Goal: Register for event/course

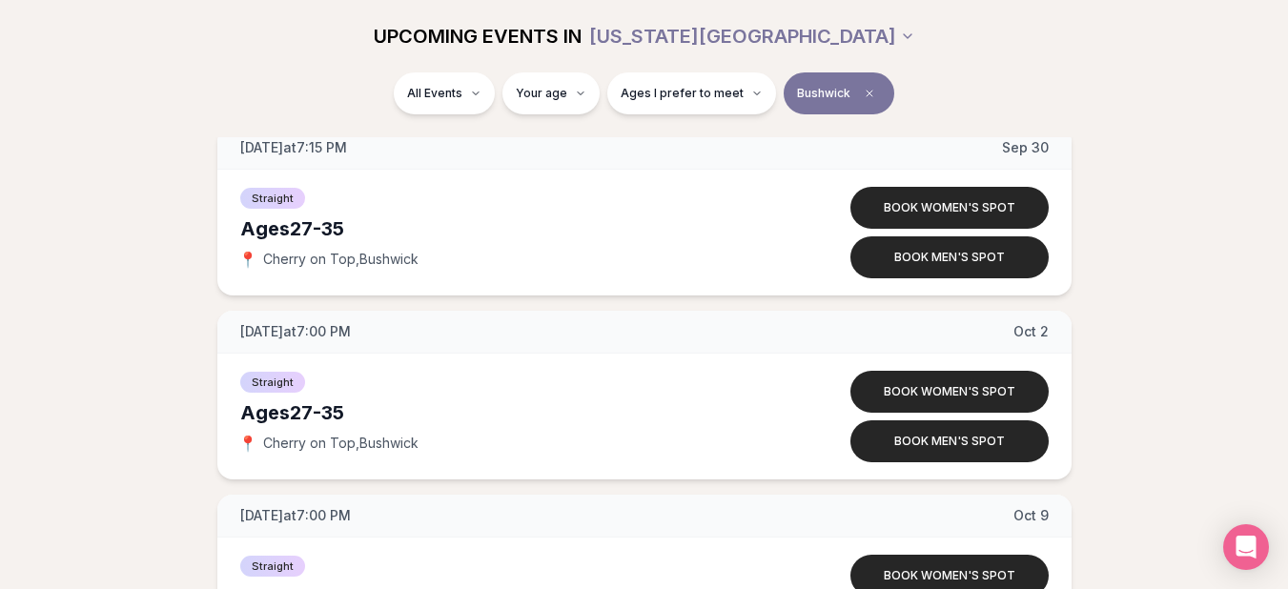
click at [864, 84] on span "Clear borough filter" at bounding box center [869, 93] width 23 height 23
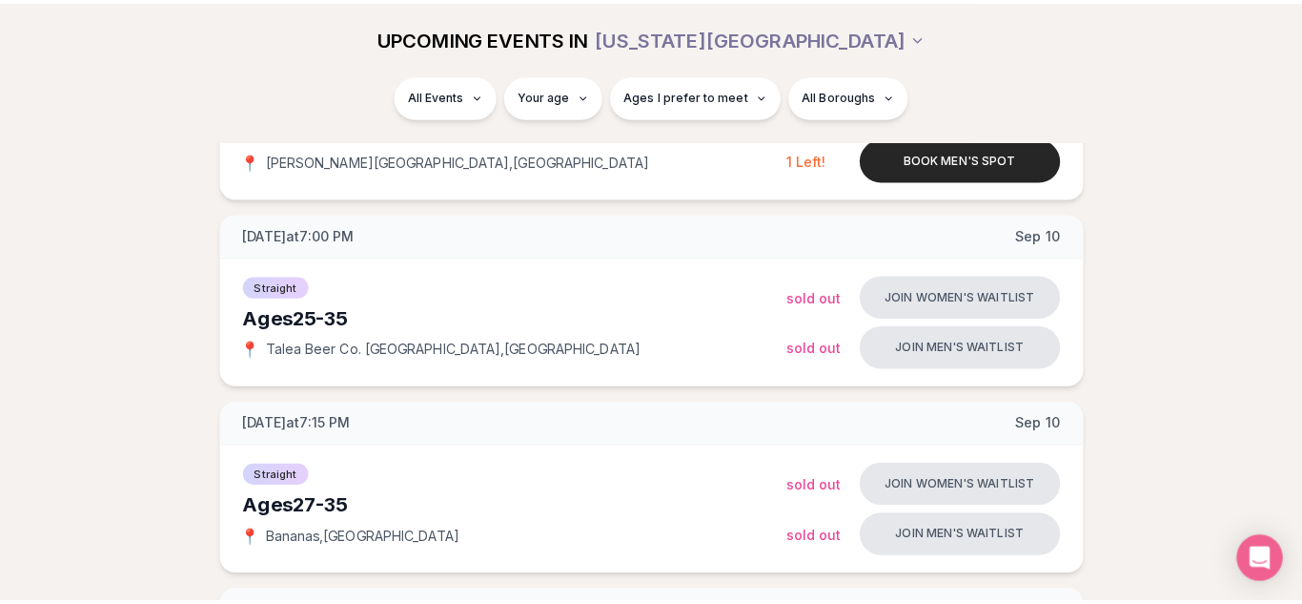
scroll to position [1008, 0]
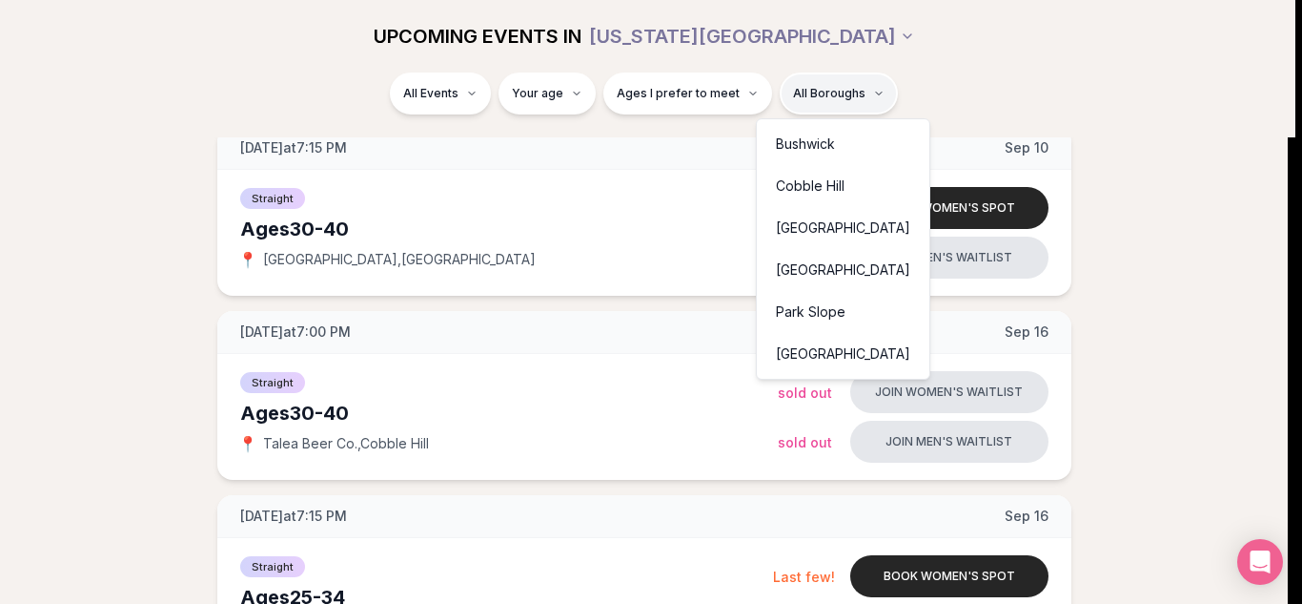
click at [809, 307] on div "Park Slope" at bounding box center [843, 312] width 165 height 42
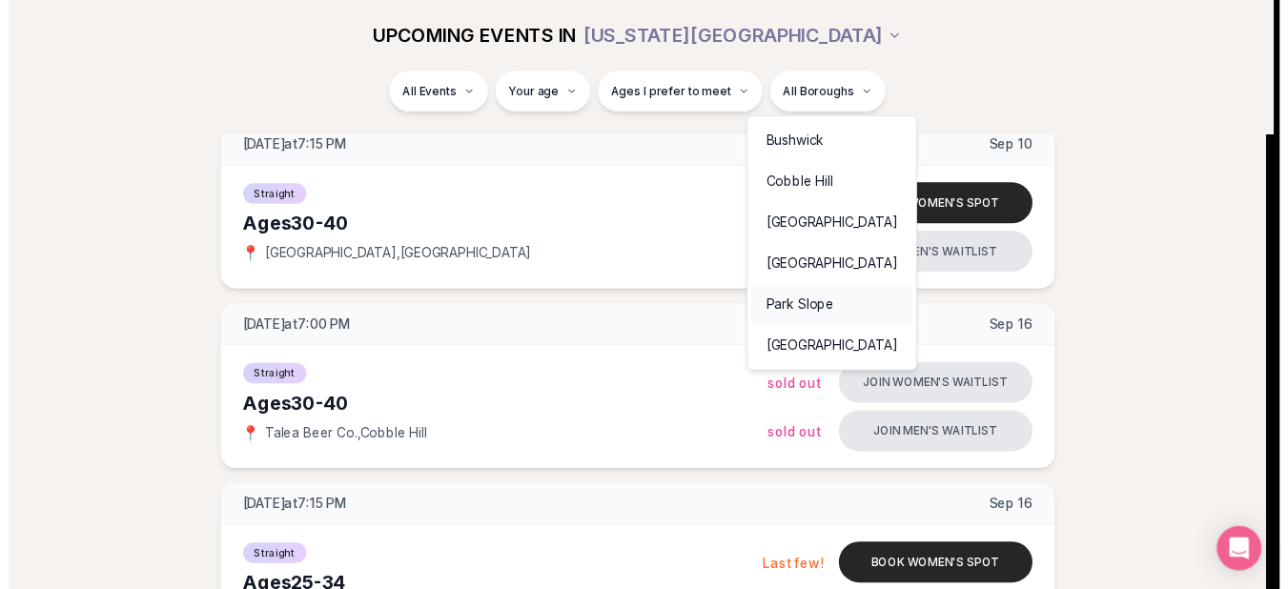
scroll to position [359, 0]
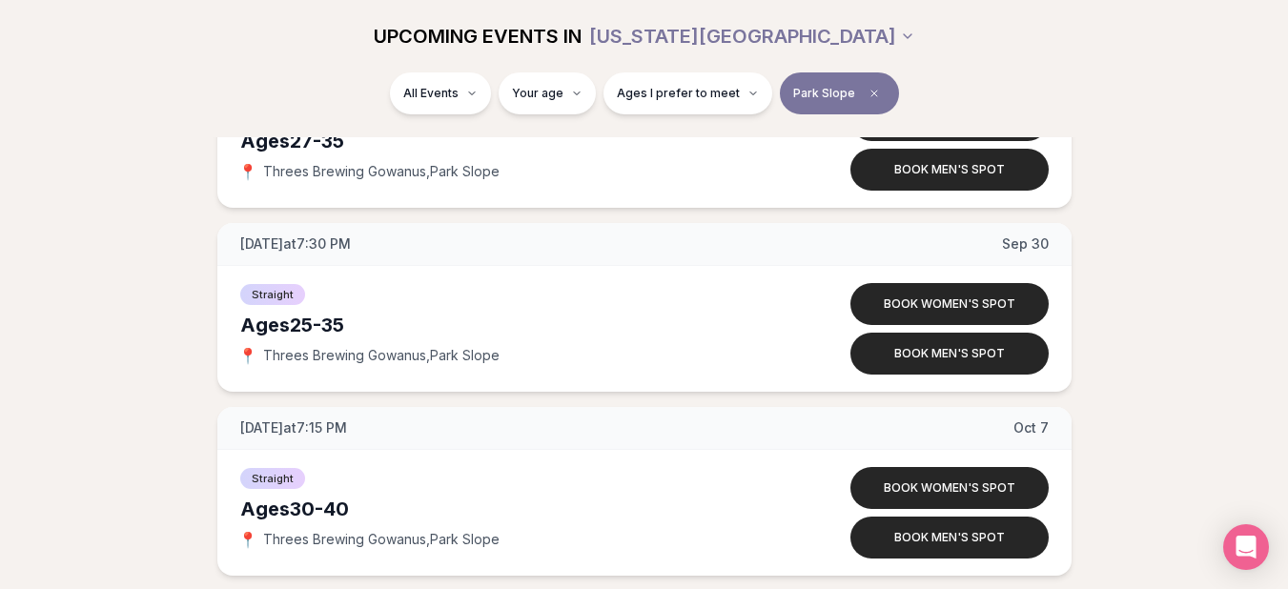
click at [770, 218] on div "[DATE] at 7:30 PM [DATE] Ages [DEMOGRAPHIC_DATA] Straight 📍 Threes Brewing Gowa…" at bounding box center [644, 399] width 1227 height 721
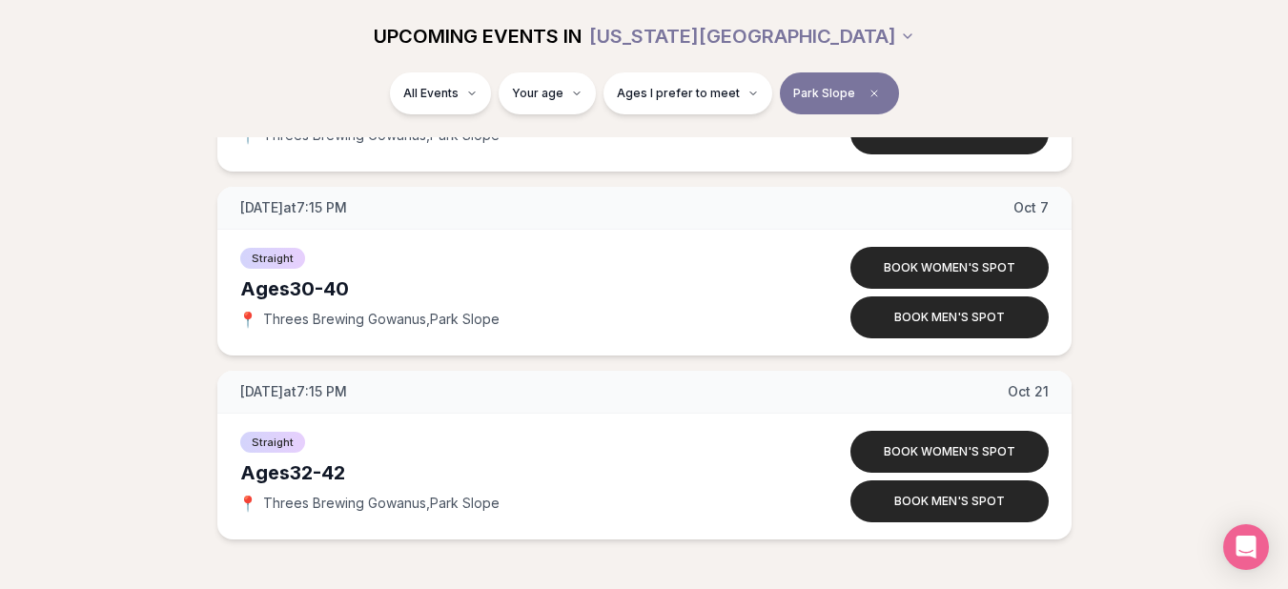
scroll to position [626, 0]
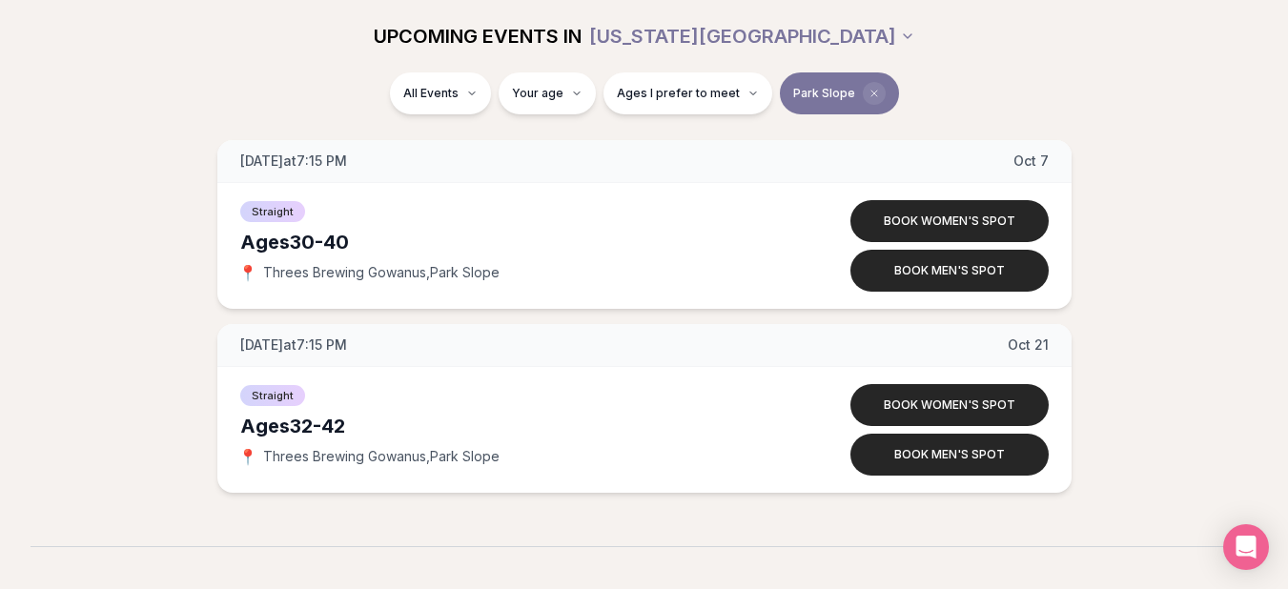
click at [863, 90] on span "Clear borough filter" at bounding box center [874, 93] width 23 height 23
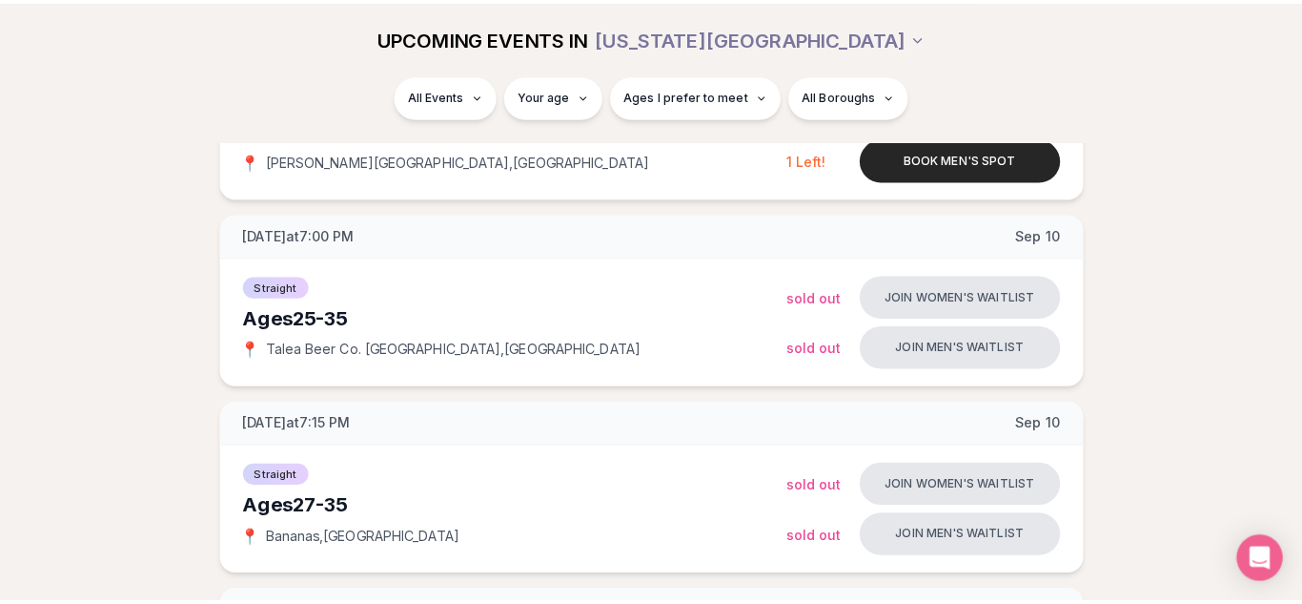
scroll to position [626, 0]
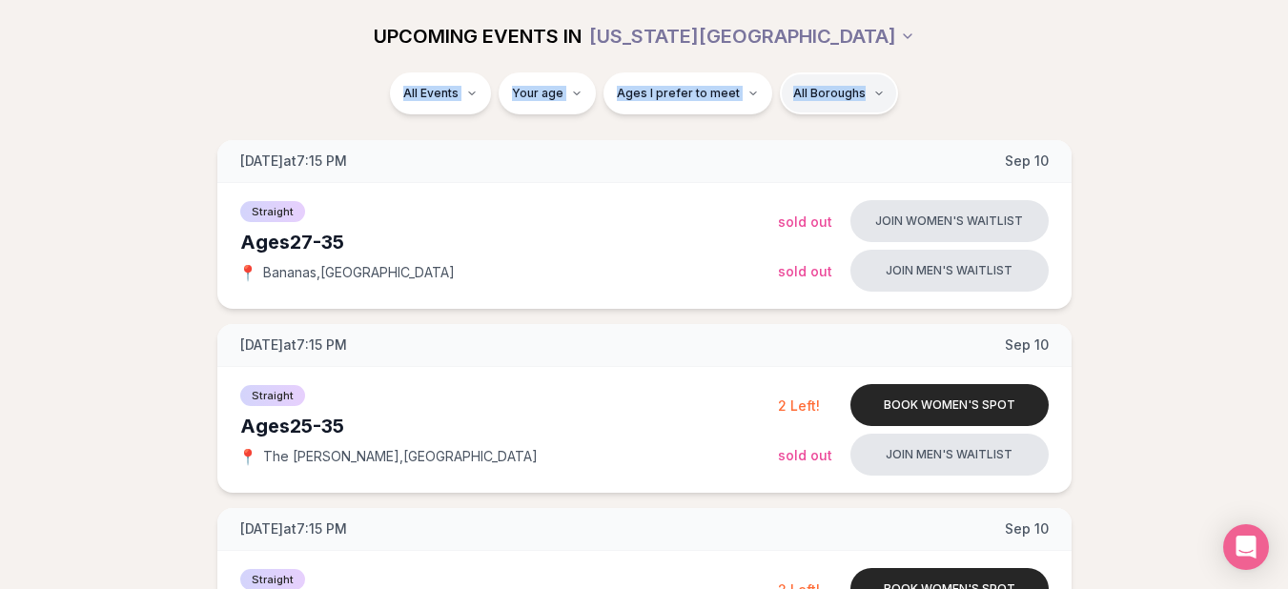
drag, startPoint x: 856, startPoint y: 54, endPoint x: 858, endPoint y: 92, distance: 38.2
click at [858, 92] on div "UPCOMING EVENTS IN [US_STATE][GEOGRAPHIC_DATA] All Events Your age Ages I prefe…" at bounding box center [644, 68] width 1288 height 137
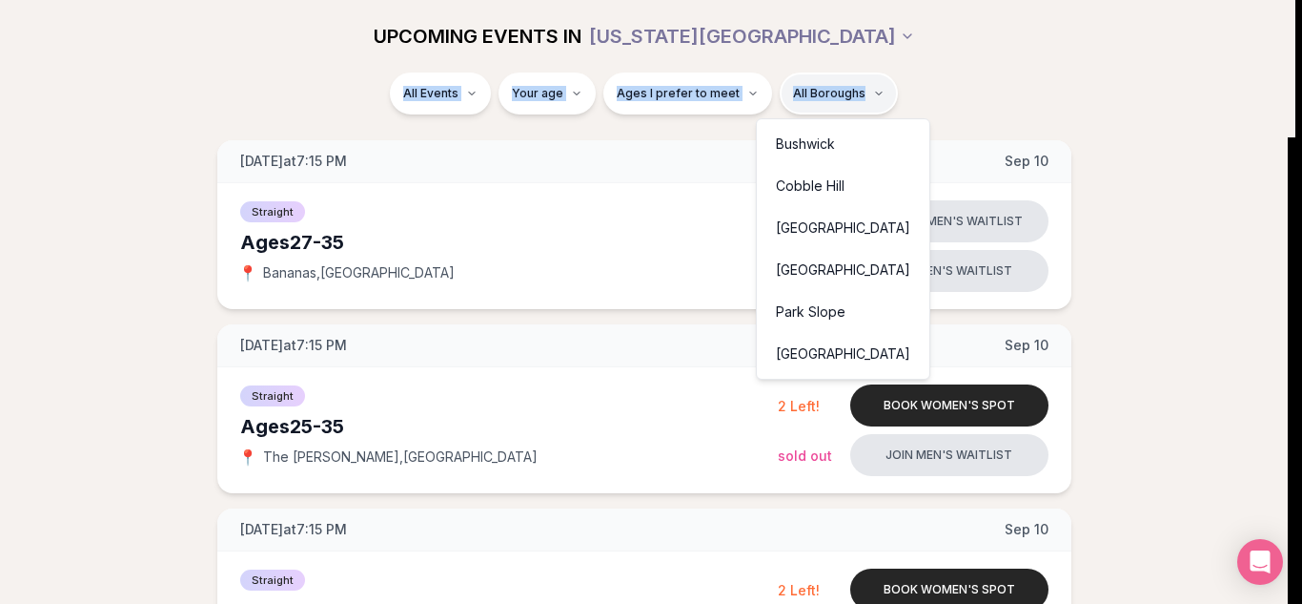
click at [808, 345] on div "[GEOGRAPHIC_DATA]" at bounding box center [843, 354] width 165 height 42
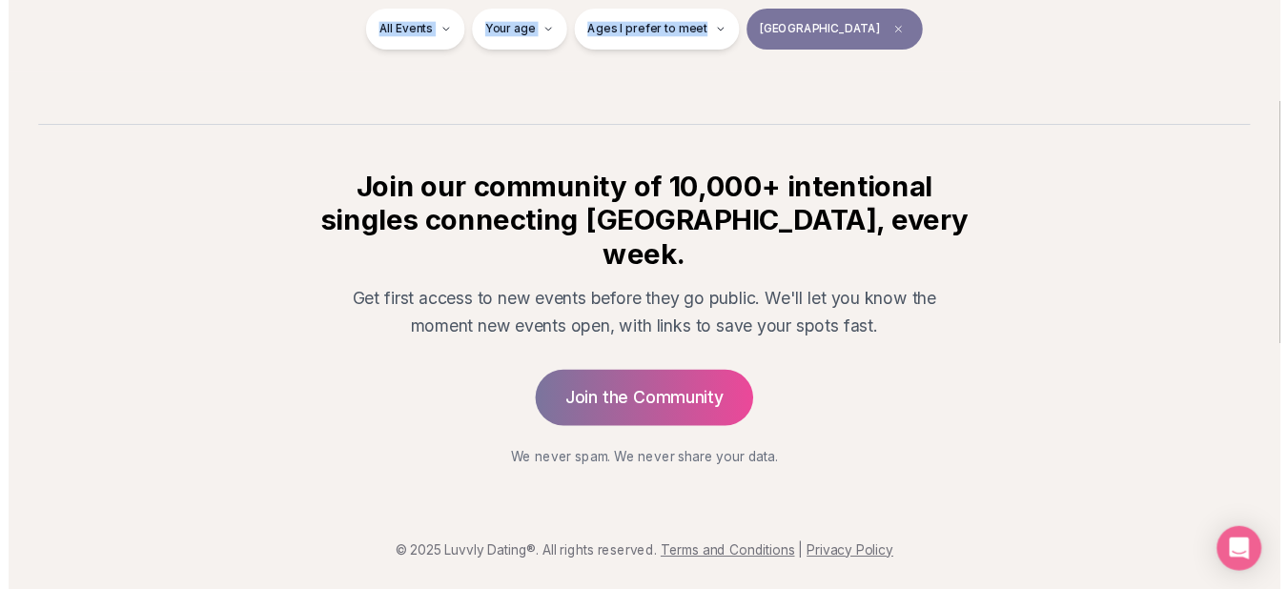
scroll to position [359, 0]
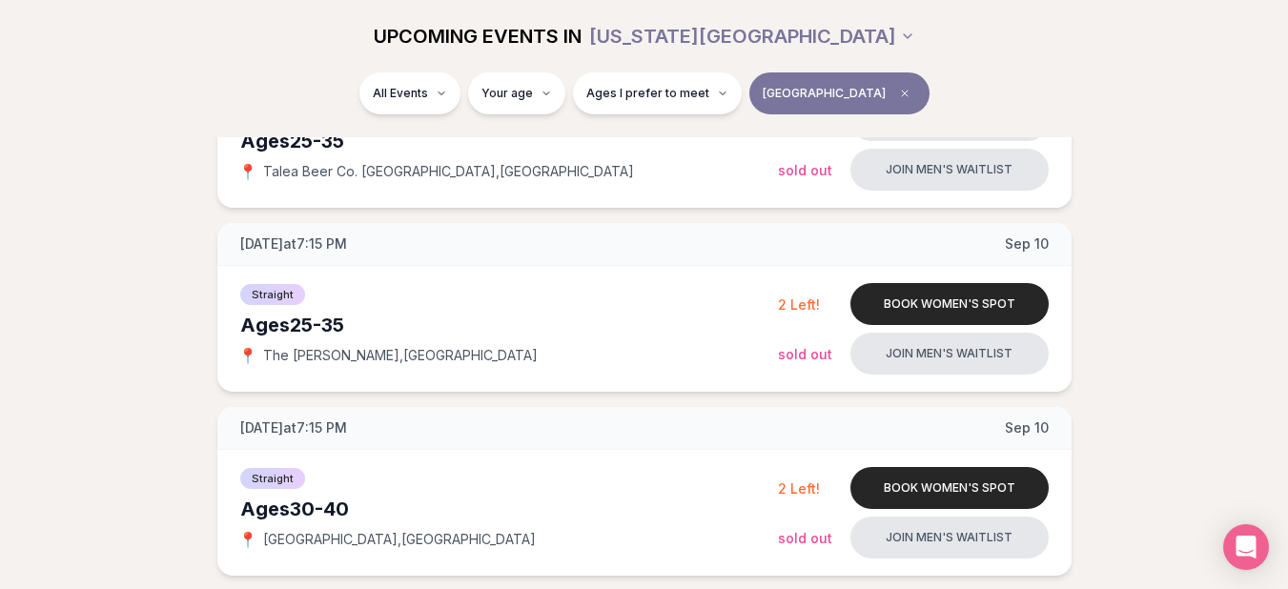
click at [947, 81] on div "All Events Your age Ages I prefer to meet [GEOGRAPHIC_DATA]" at bounding box center [645, 97] width 1068 height 50
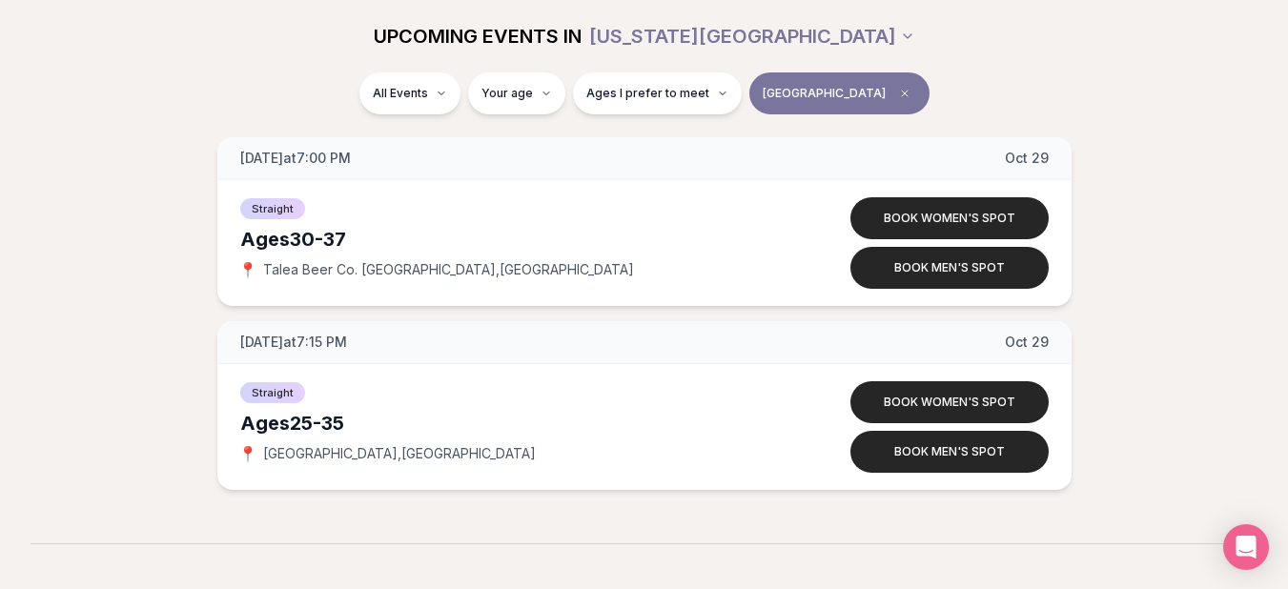
scroll to position [3639, 0]
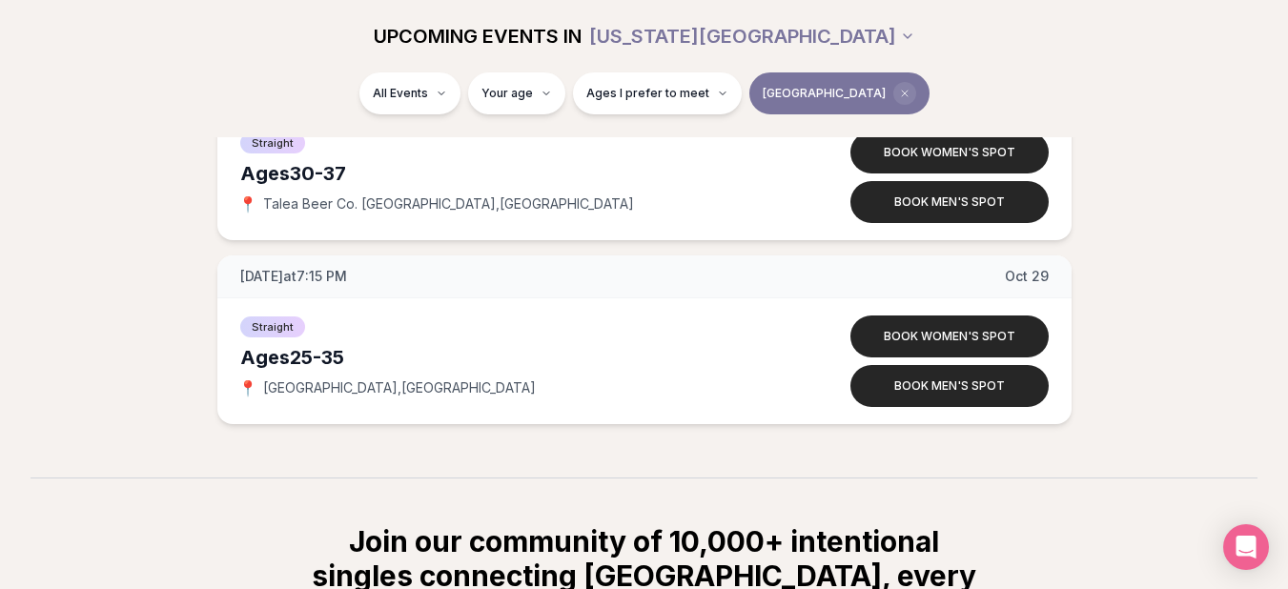
click at [899, 98] on icon "Clear borough filter" at bounding box center [904, 93] width 11 height 11
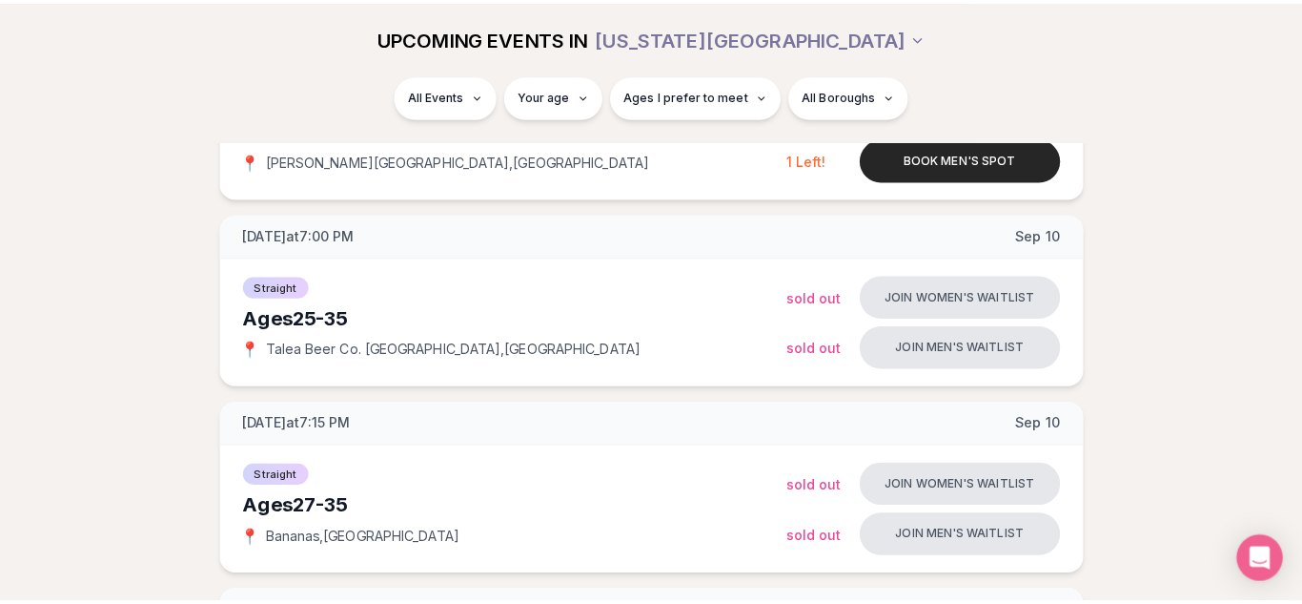
scroll to position [3639, 0]
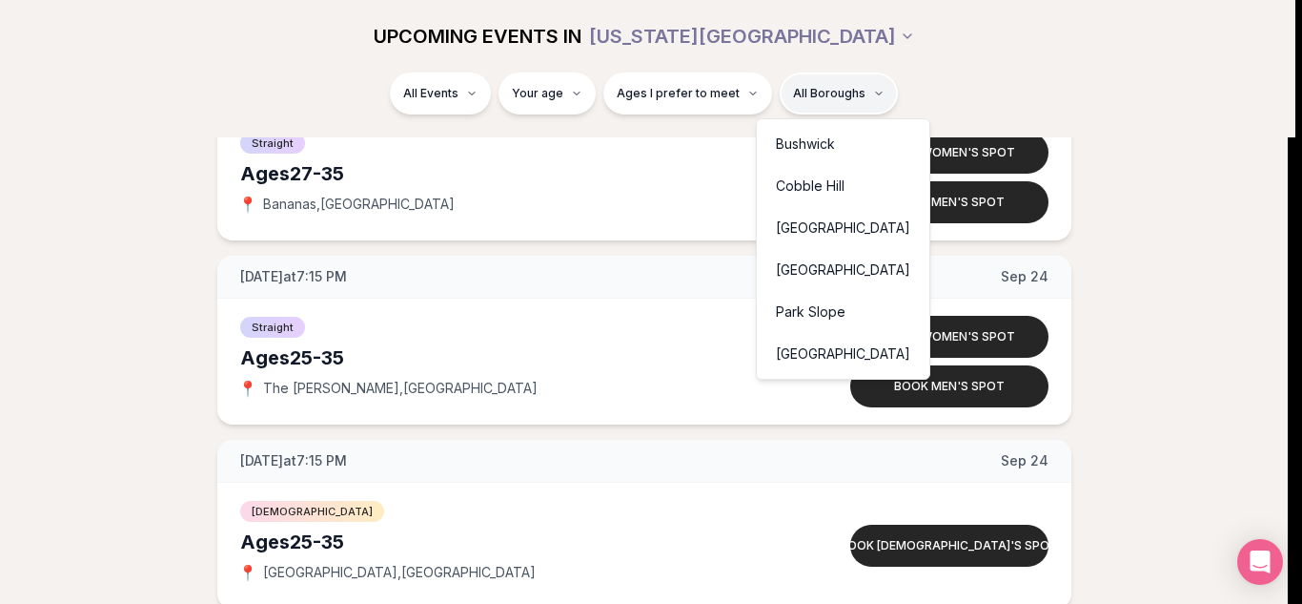
click at [791, 190] on div "Cobble Hill" at bounding box center [843, 186] width 165 height 42
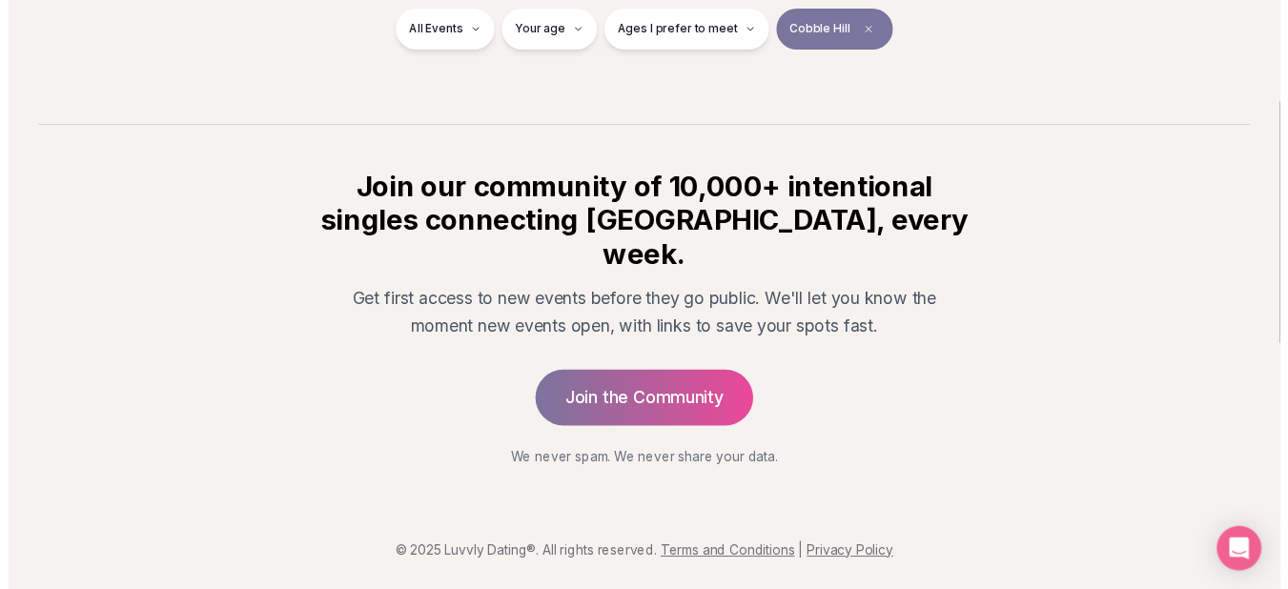
scroll to position [359, 0]
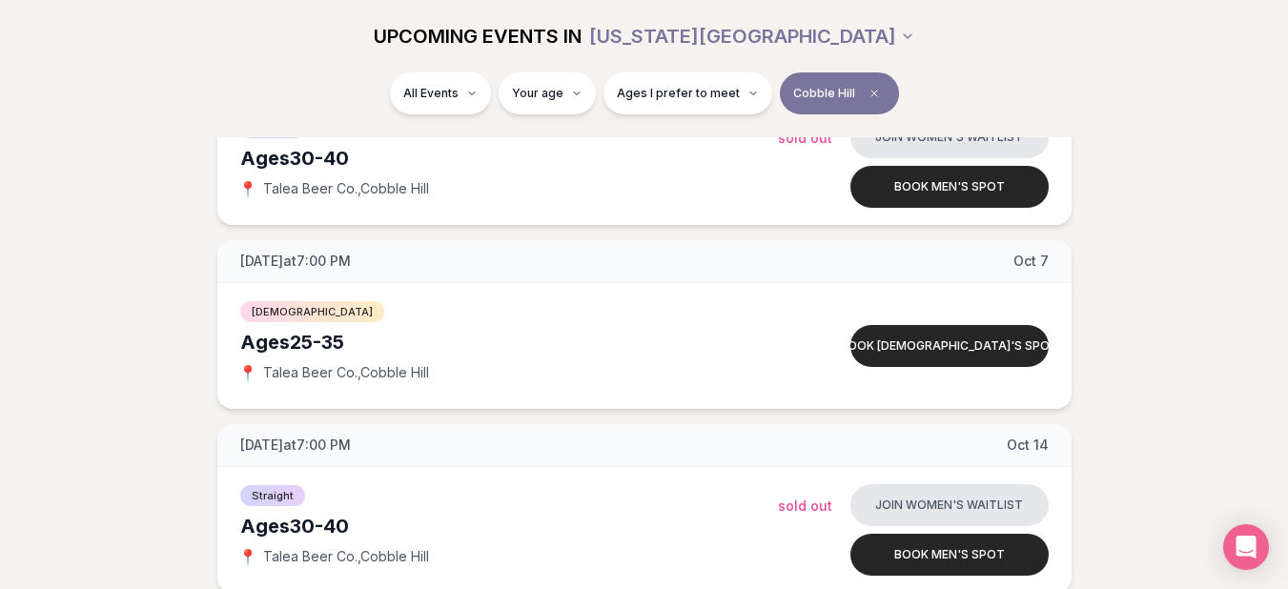
scroll to position [855, 0]
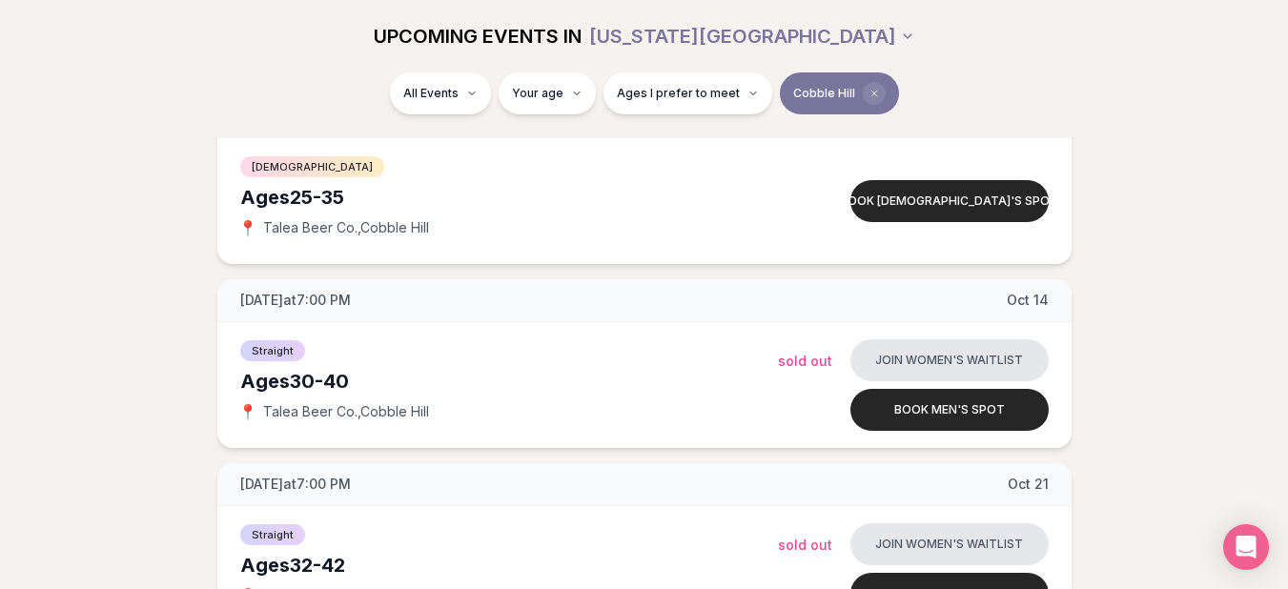
click at [872, 87] on span "Clear borough filter" at bounding box center [874, 93] width 23 height 23
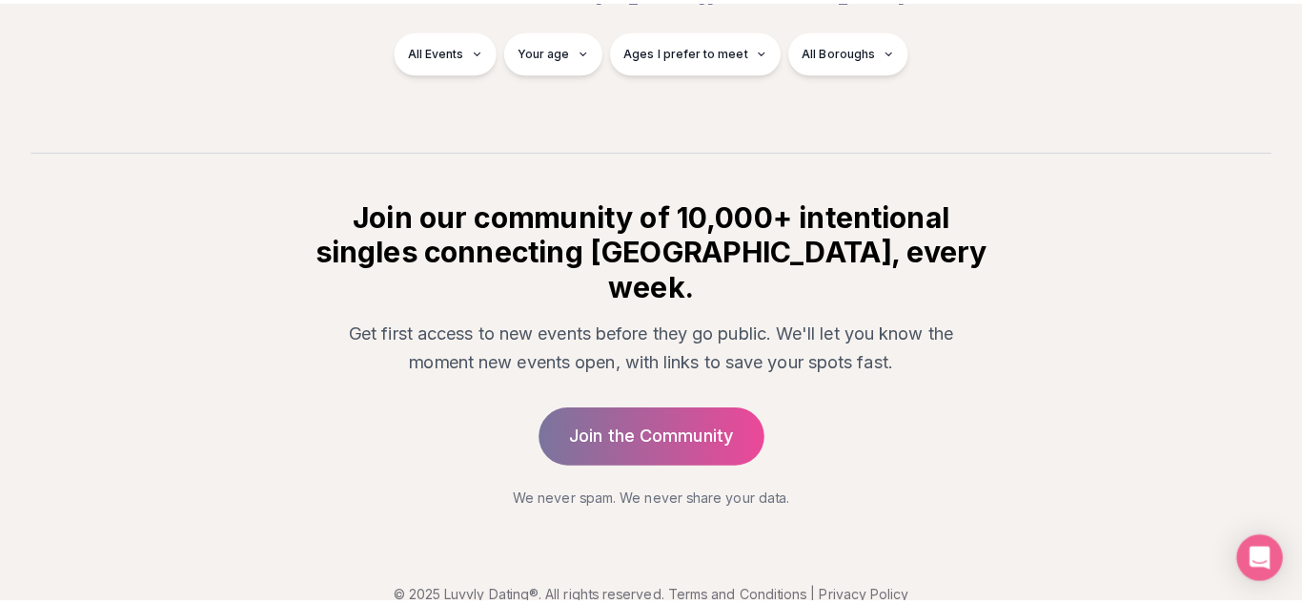
scroll to position [855, 0]
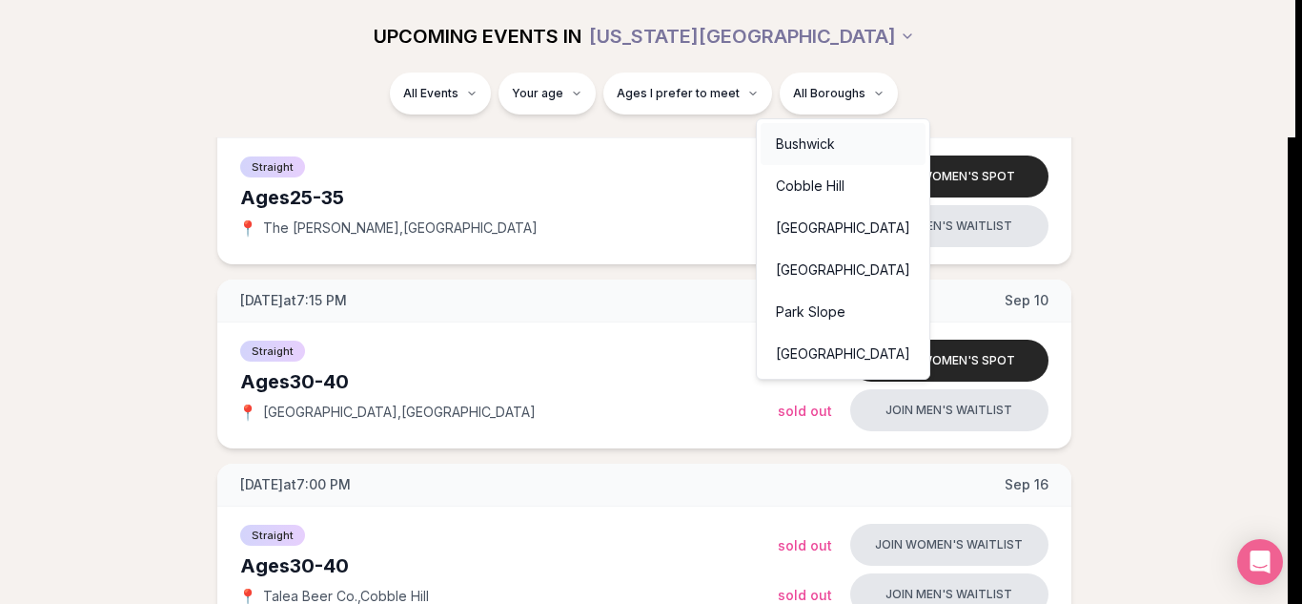
click at [799, 147] on div "Bushwick" at bounding box center [843, 144] width 165 height 42
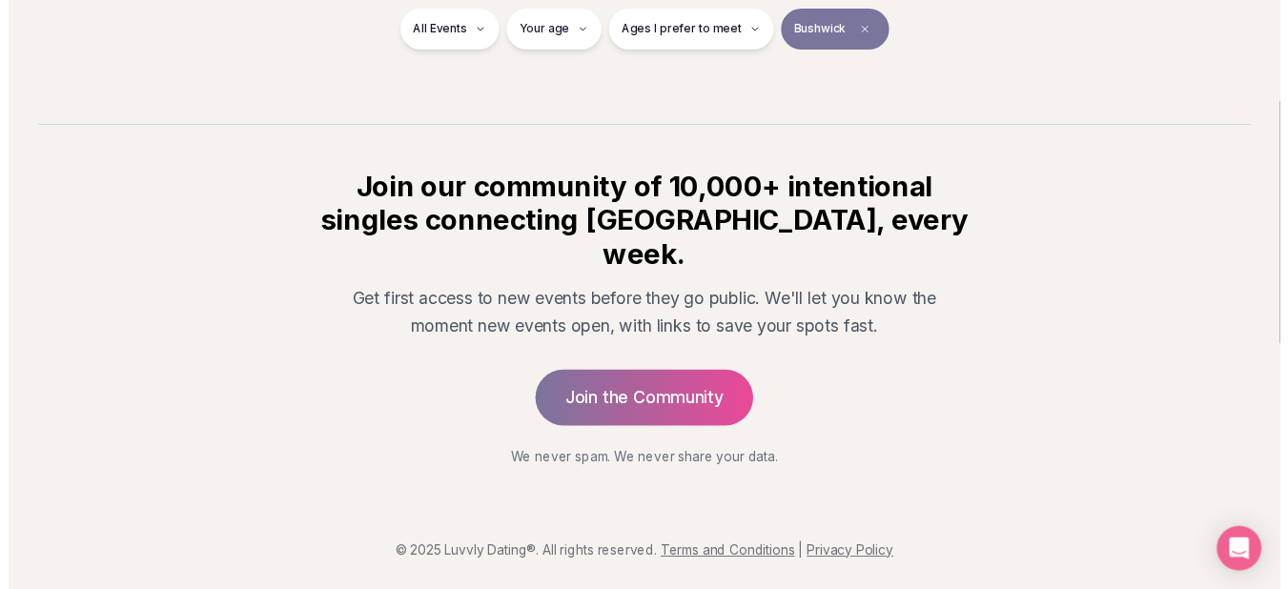
scroll to position [359, 0]
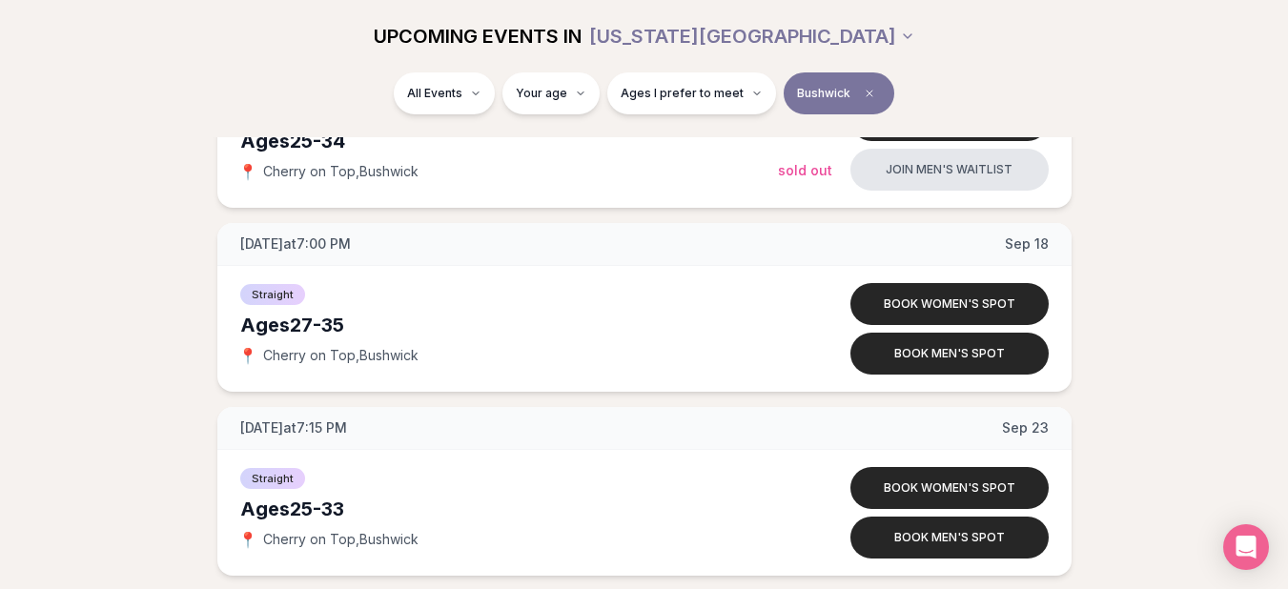
click at [933, 97] on div "All Events Your age Ages I prefer to meet [PERSON_NAME]" at bounding box center [645, 97] width 1068 height 50
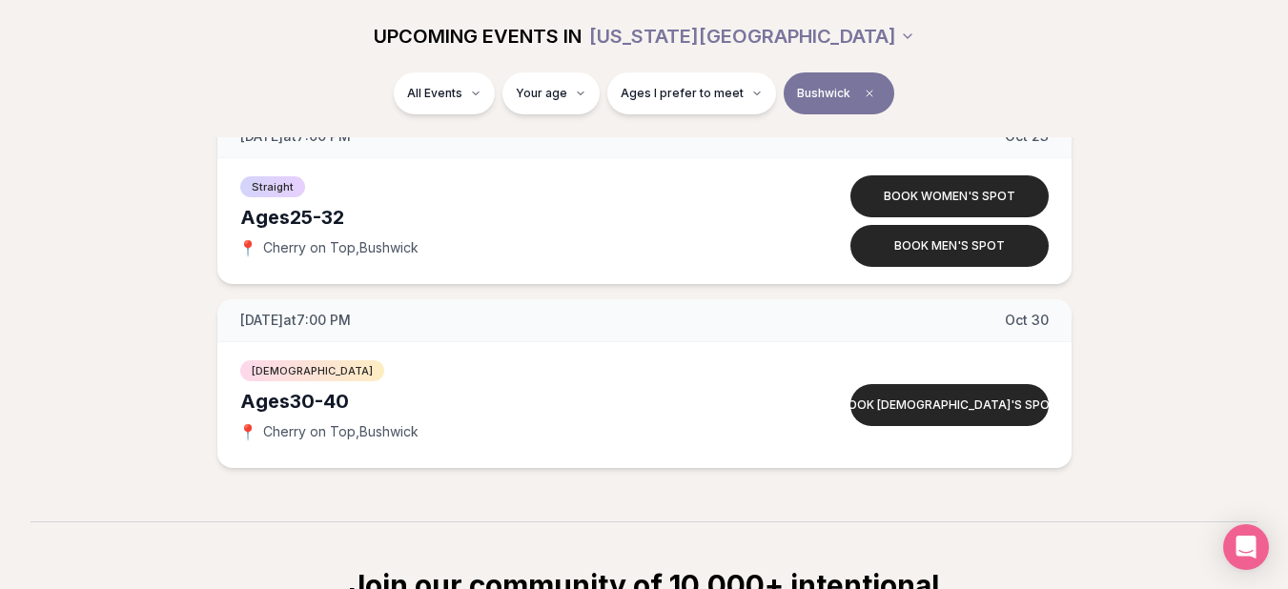
scroll to position [1770, 0]
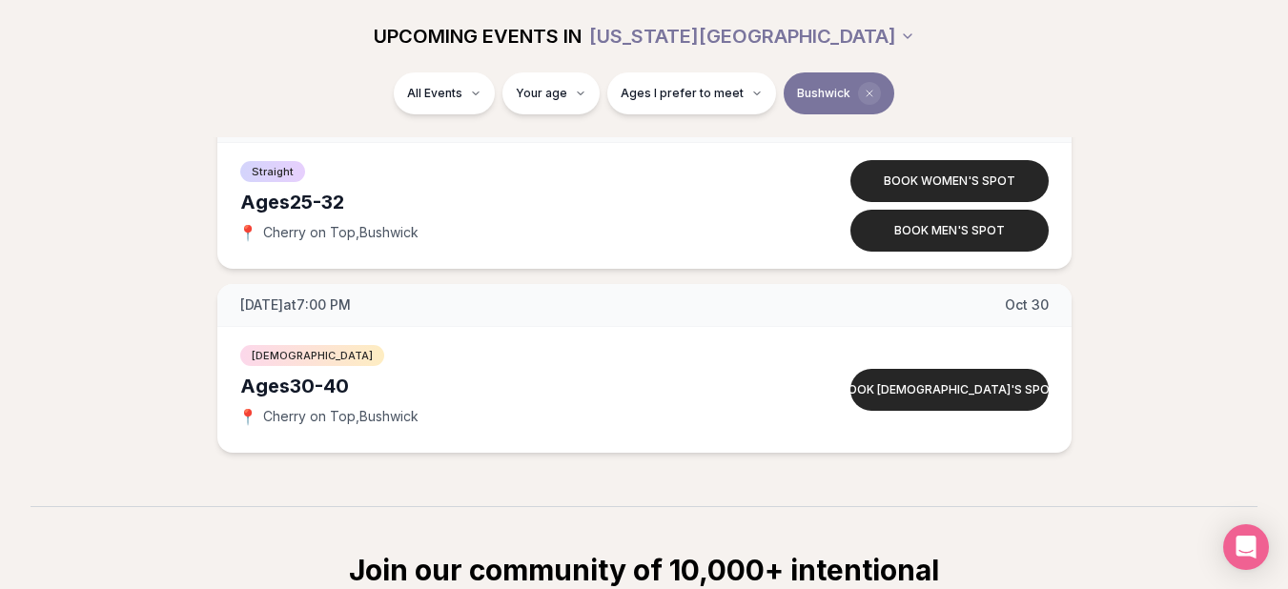
click at [864, 89] on icon "Clear borough filter" at bounding box center [869, 93] width 11 height 11
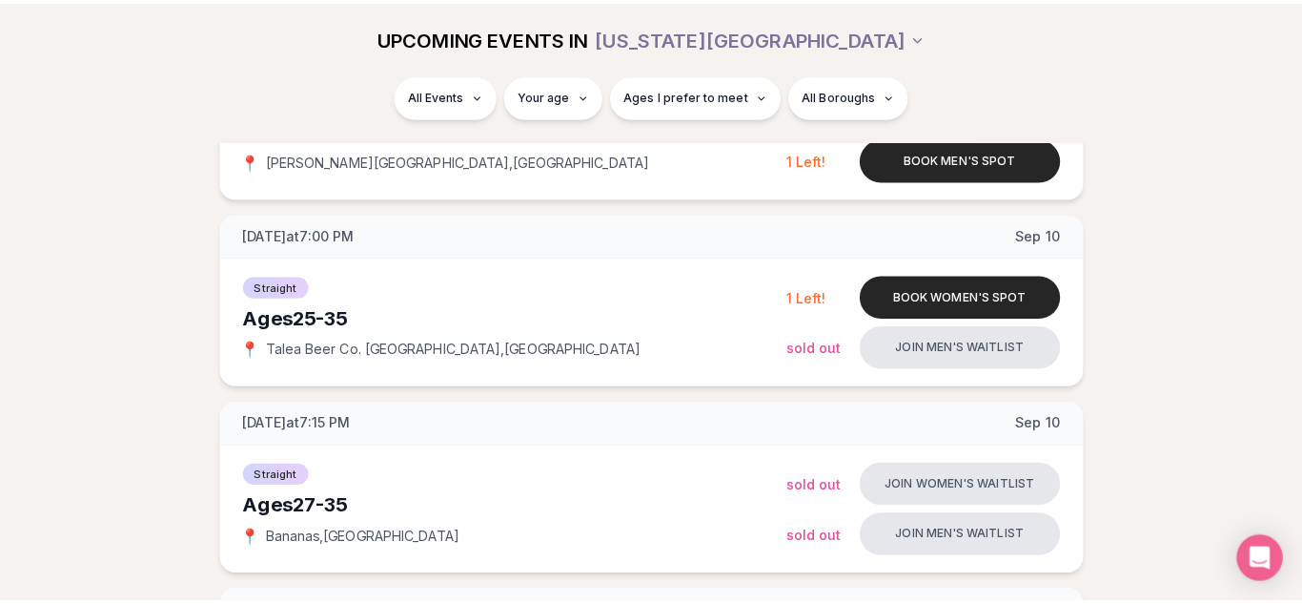
scroll to position [1770, 0]
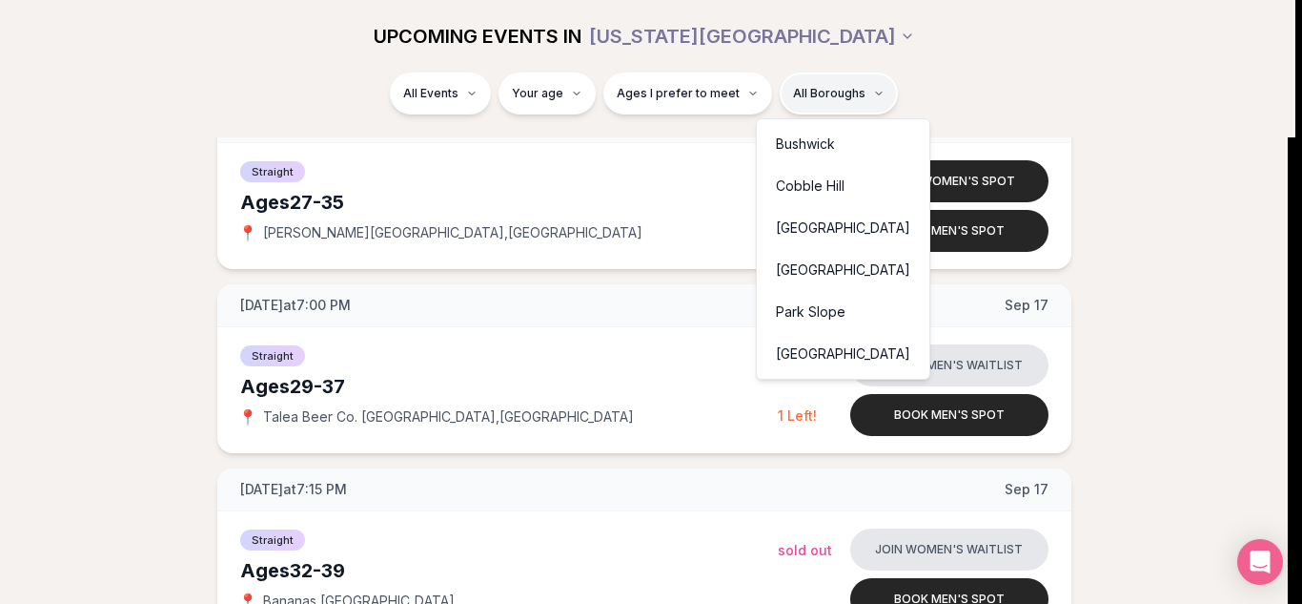
click at [799, 303] on div "Park Slope" at bounding box center [843, 312] width 165 height 42
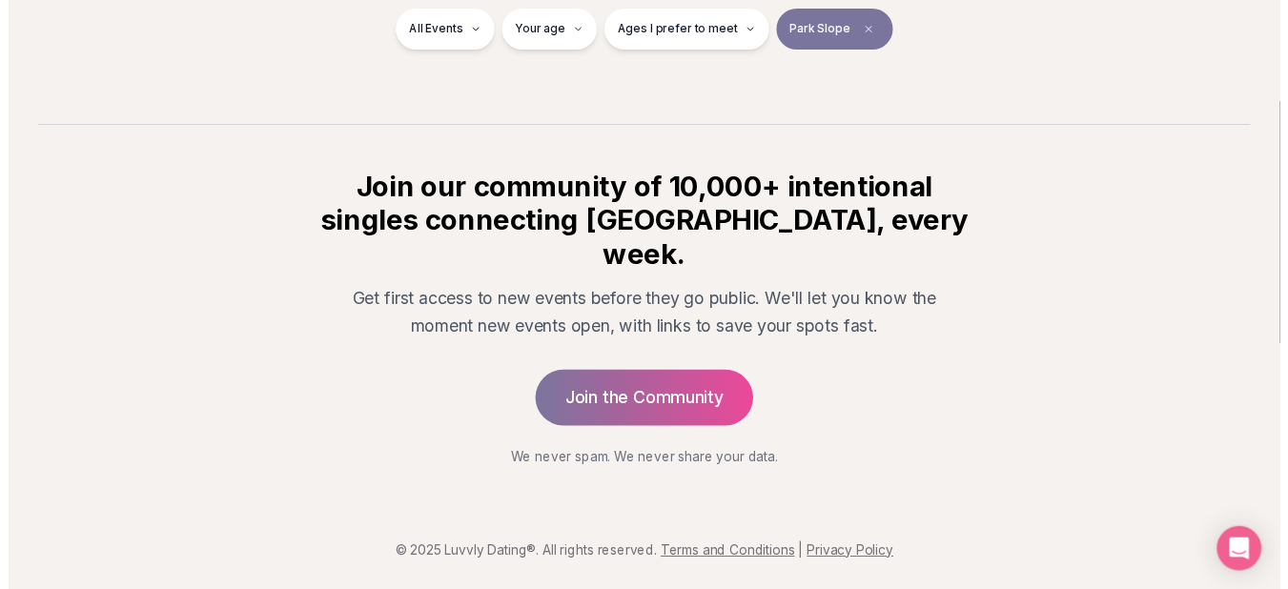
scroll to position [359, 0]
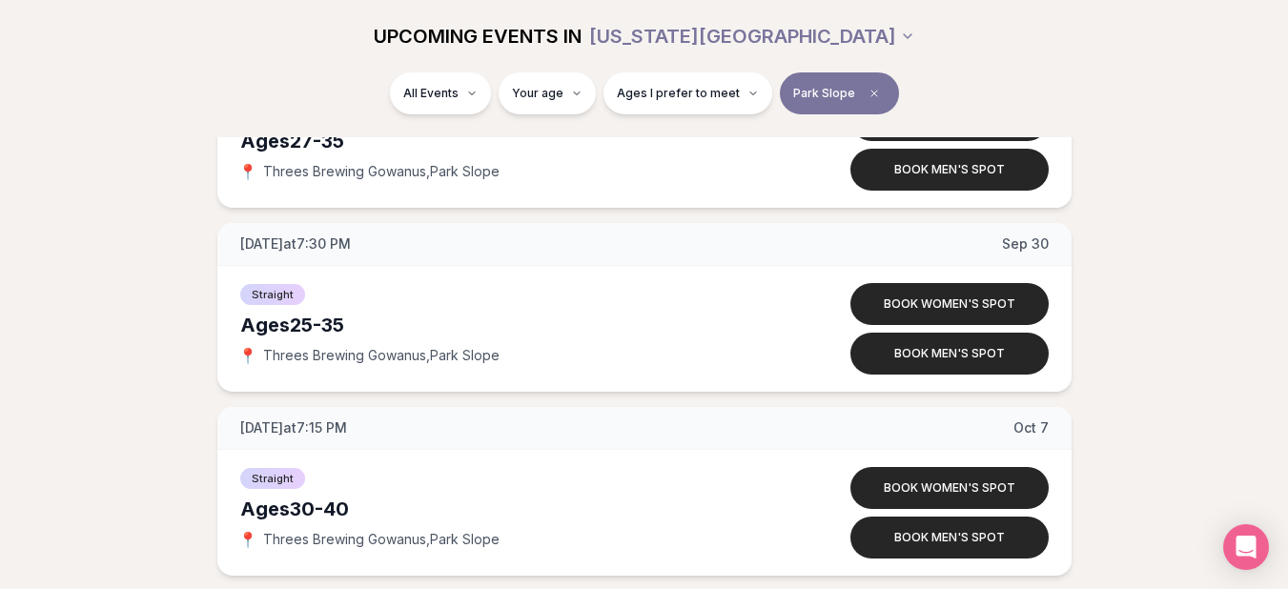
click at [794, 220] on div "[DATE] at 7:30 PM [DATE] Ages [DEMOGRAPHIC_DATA] Straight 📍 Threes Brewing Gowa…" at bounding box center [644, 399] width 1227 height 721
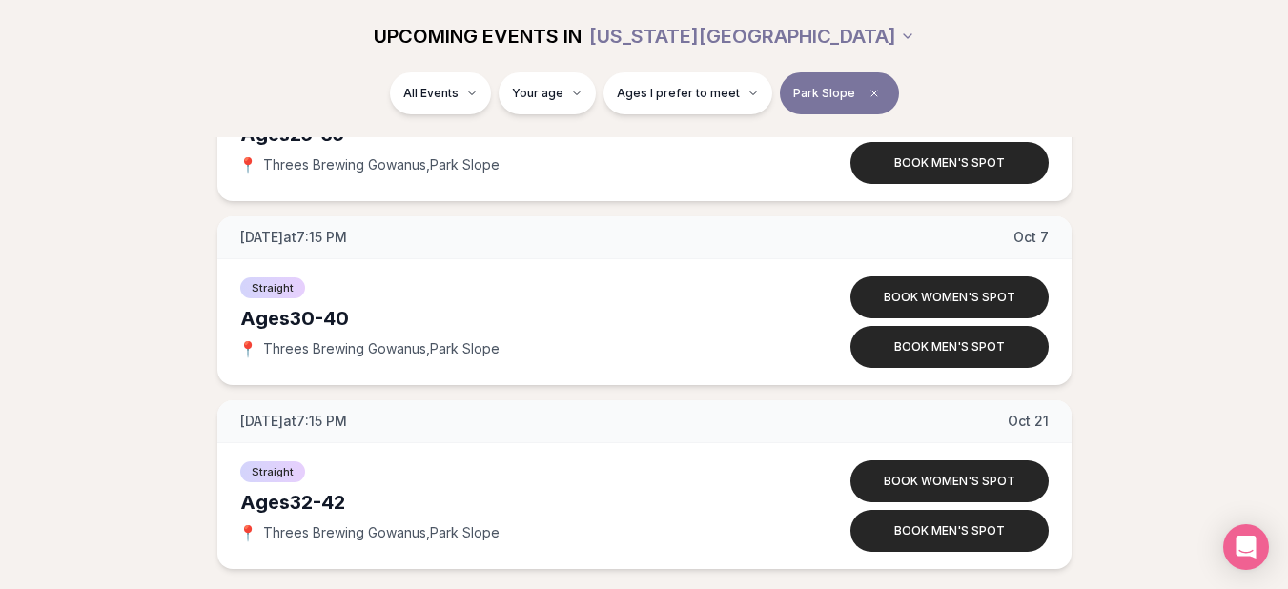
scroll to position [512, 0]
